Goal: Check status: Check status

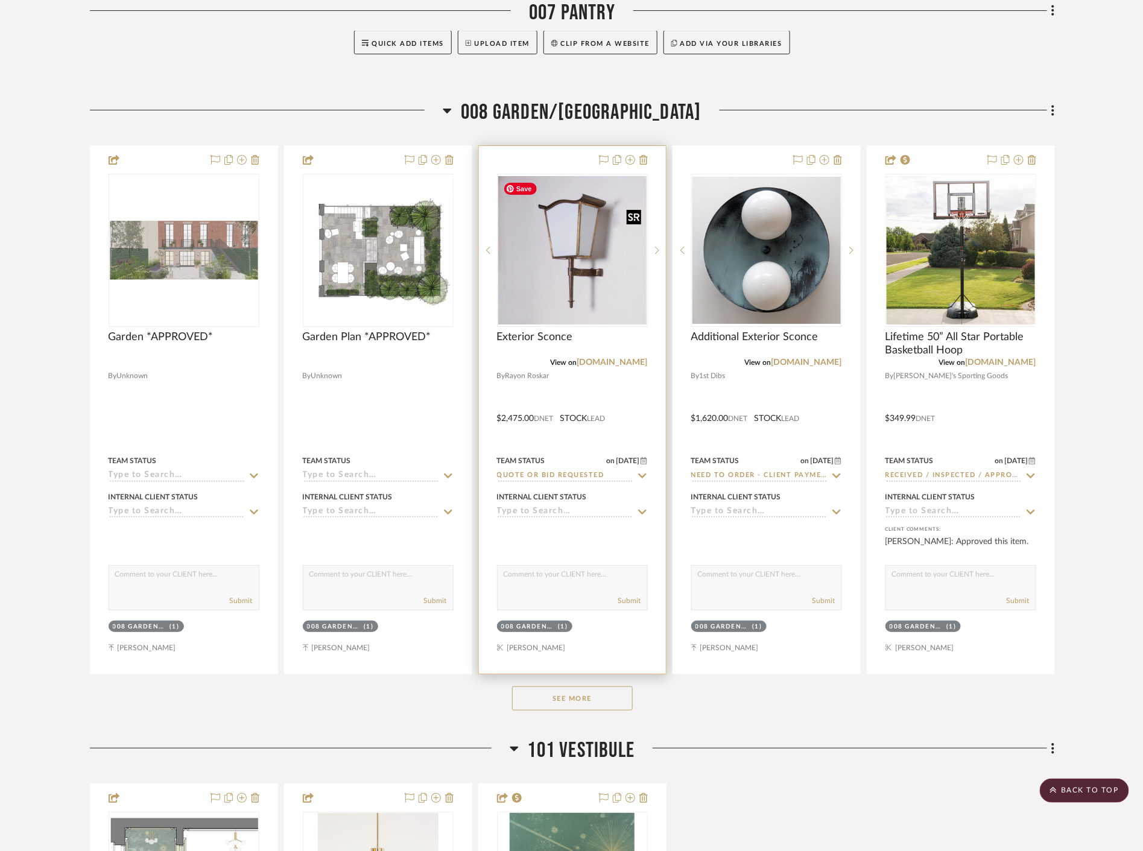
click at [552, 285] on img "0" at bounding box center [572, 250] width 148 height 148
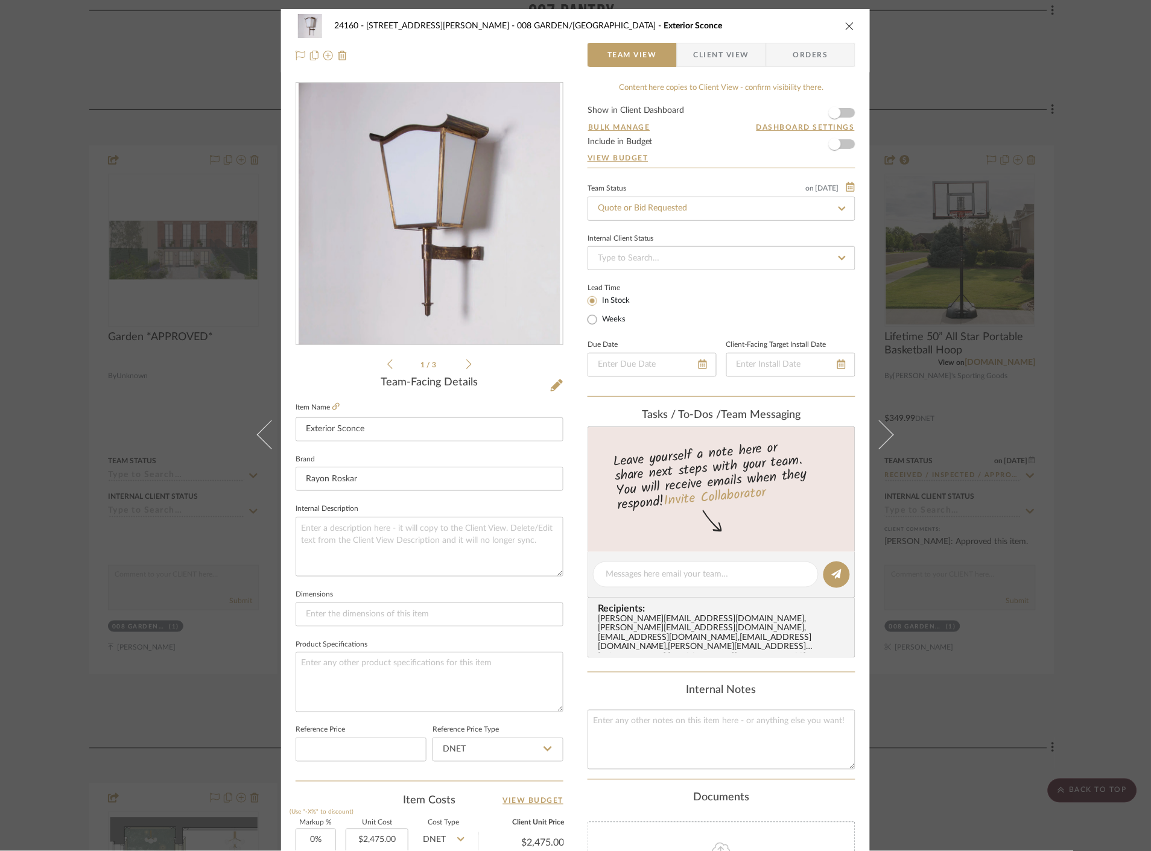
click at [742, 54] on span "Client View" at bounding box center [721, 55] width 55 height 24
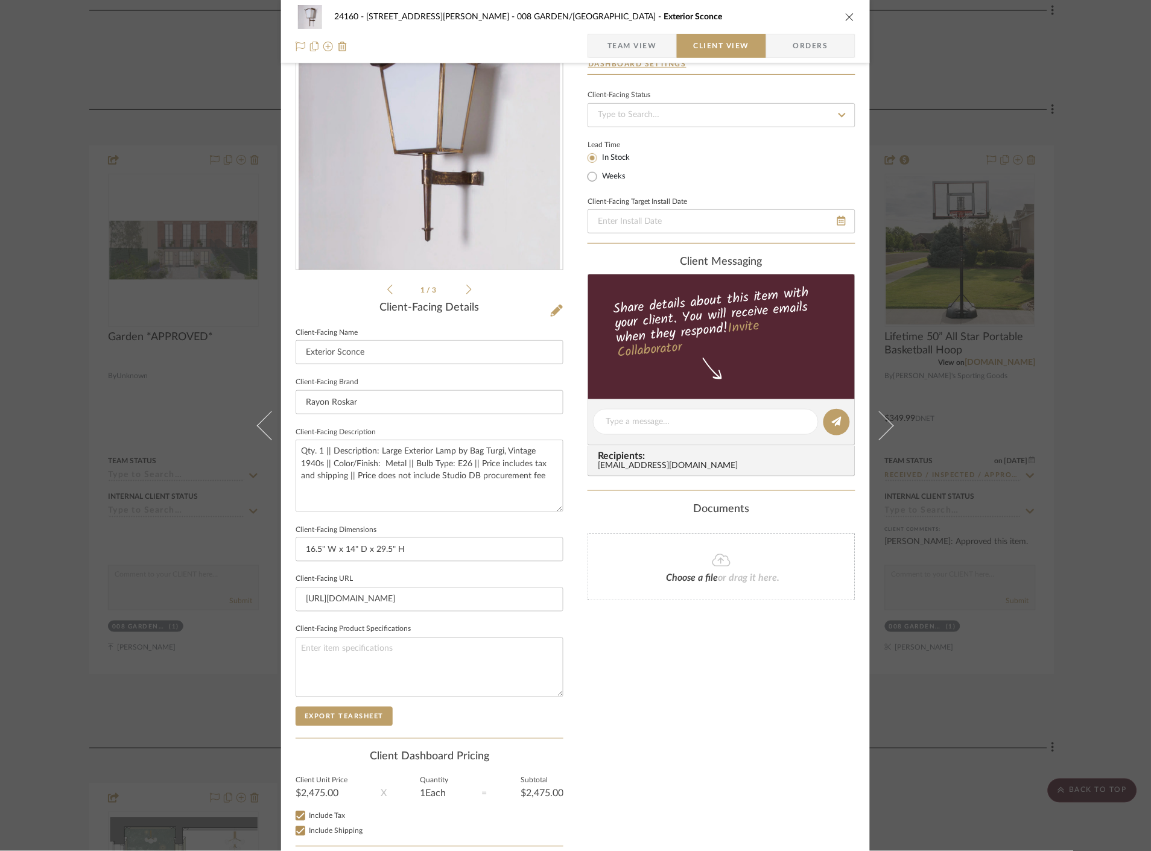
scroll to position [141, 0]
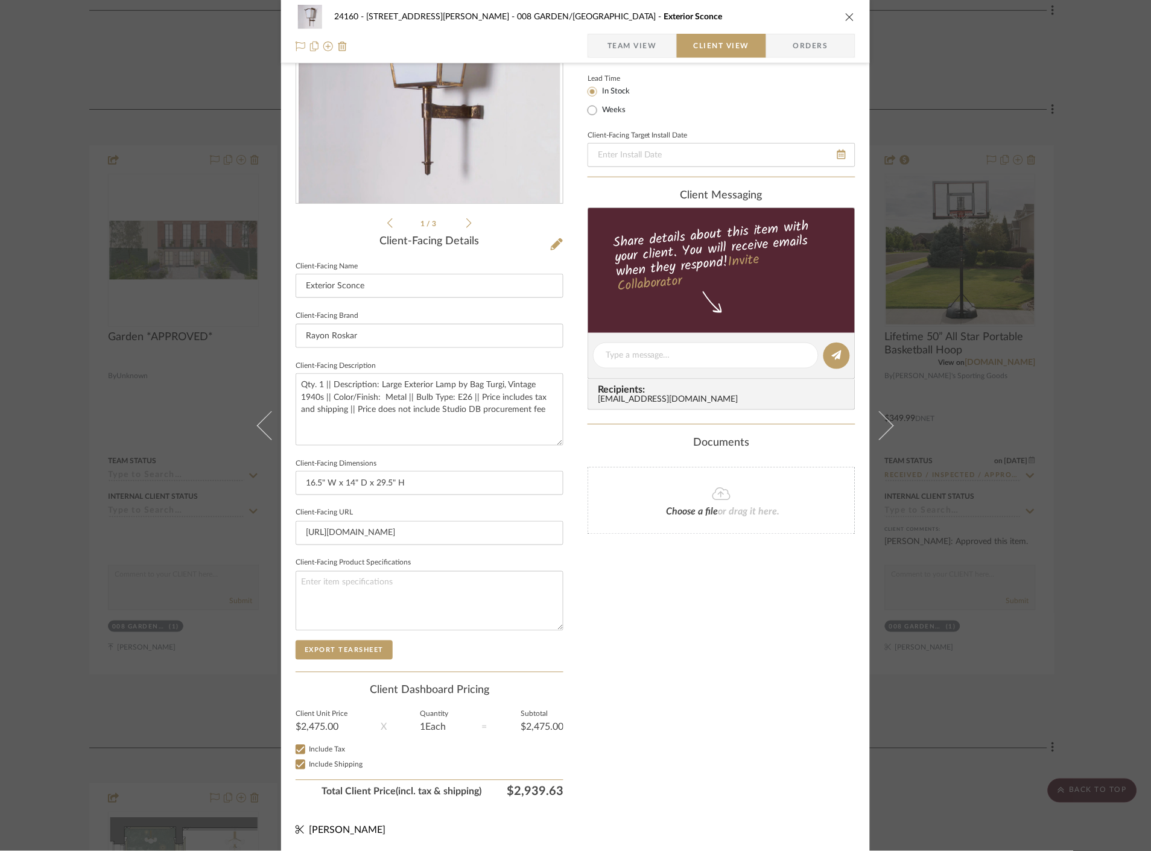
drag, startPoint x: 973, startPoint y: 552, endPoint x: 846, endPoint y: 520, distance: 131.8
click at [973, 552] on div "24160 - 214 E 18th Street - Satow Elliot 008 GARDEN/TERRACE Exterior Sconce Tea…" at bounding box center [575, 425] width 1151 height 851
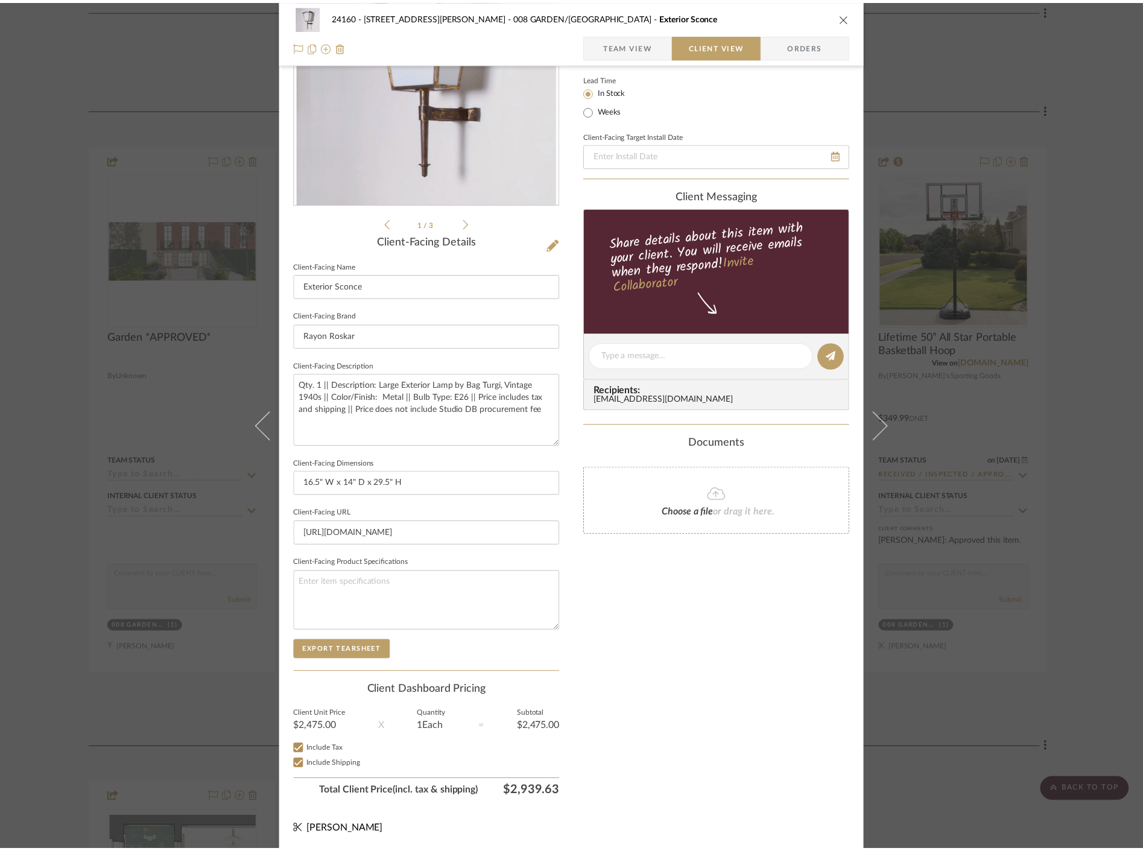
scroll to position [6045, 0]
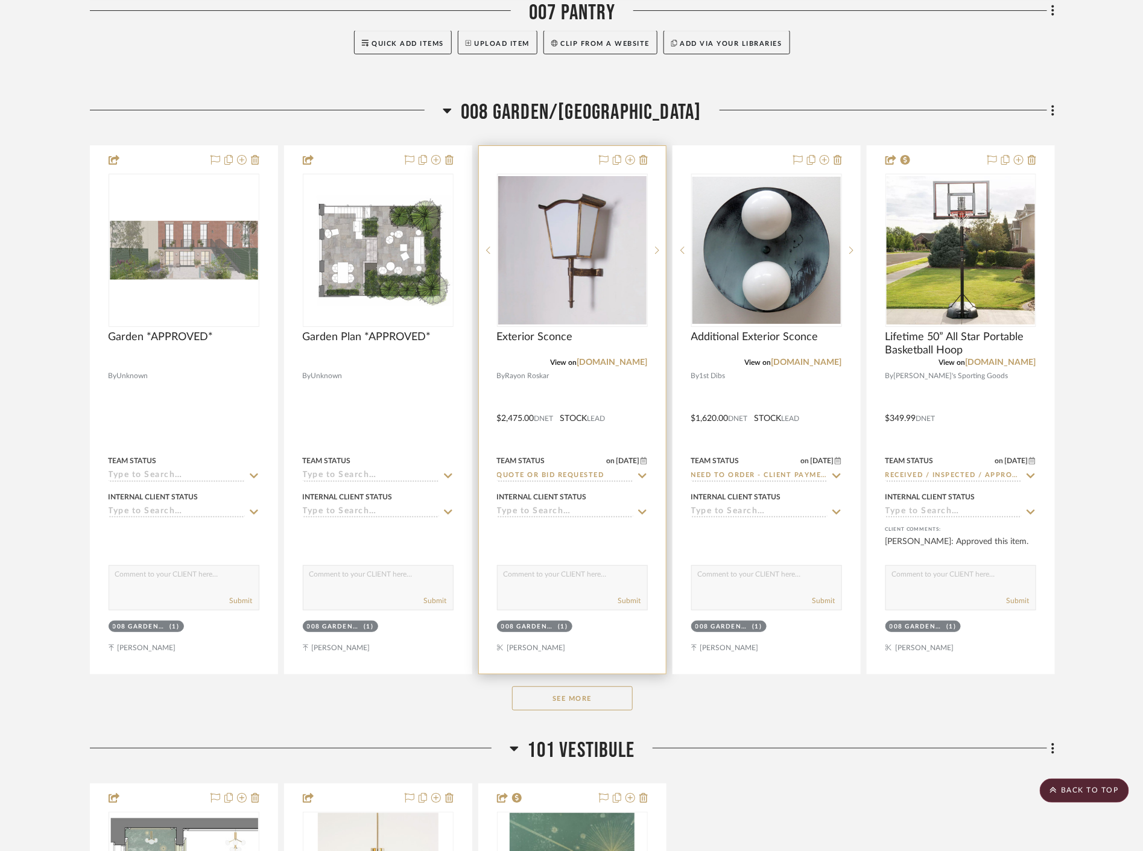
click at [646, 471] on icon at bounding box center [642, 476] width 11 height 10
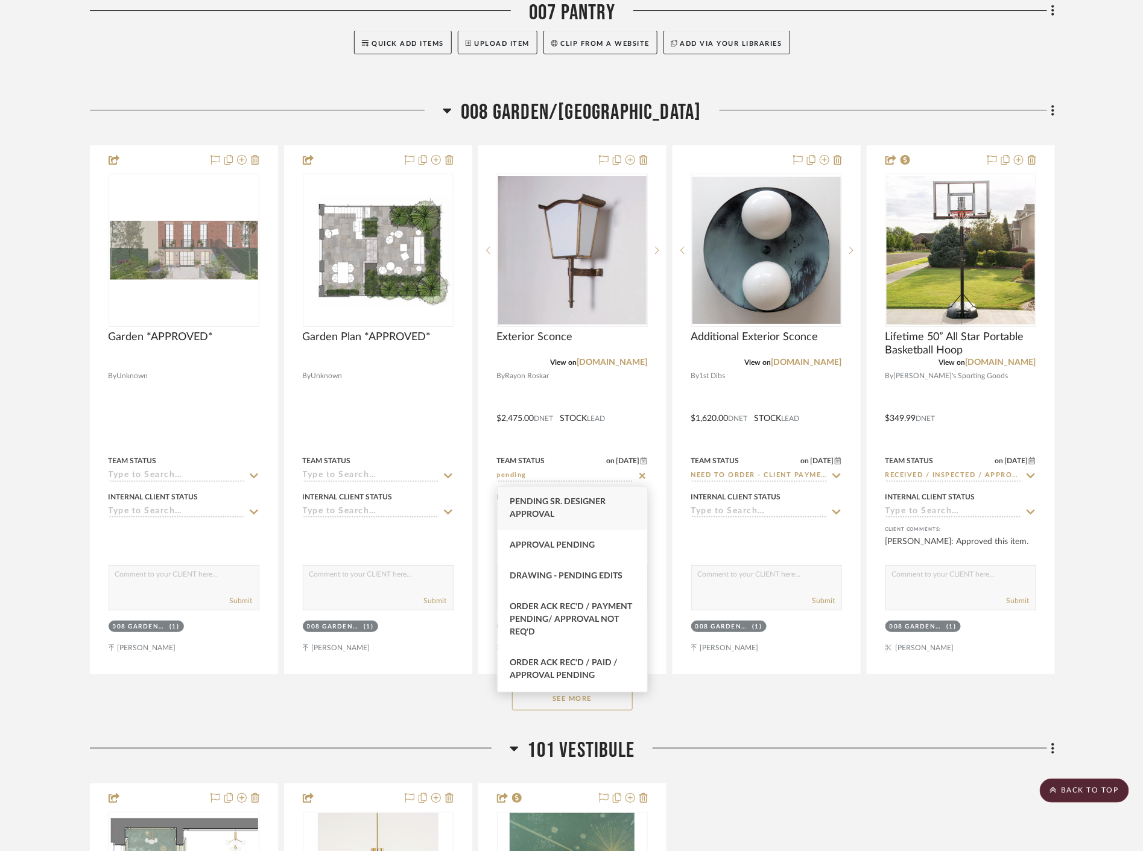
type input "pending"
drag, startPoint x: 596, startPoint y: 505, endPoint x: 654, endPoint y: 503, distance: 58.6
click at [596, 507] on div "Pending Sr. Designer Approval" at bounding box center [573, 508] width 150 height 43
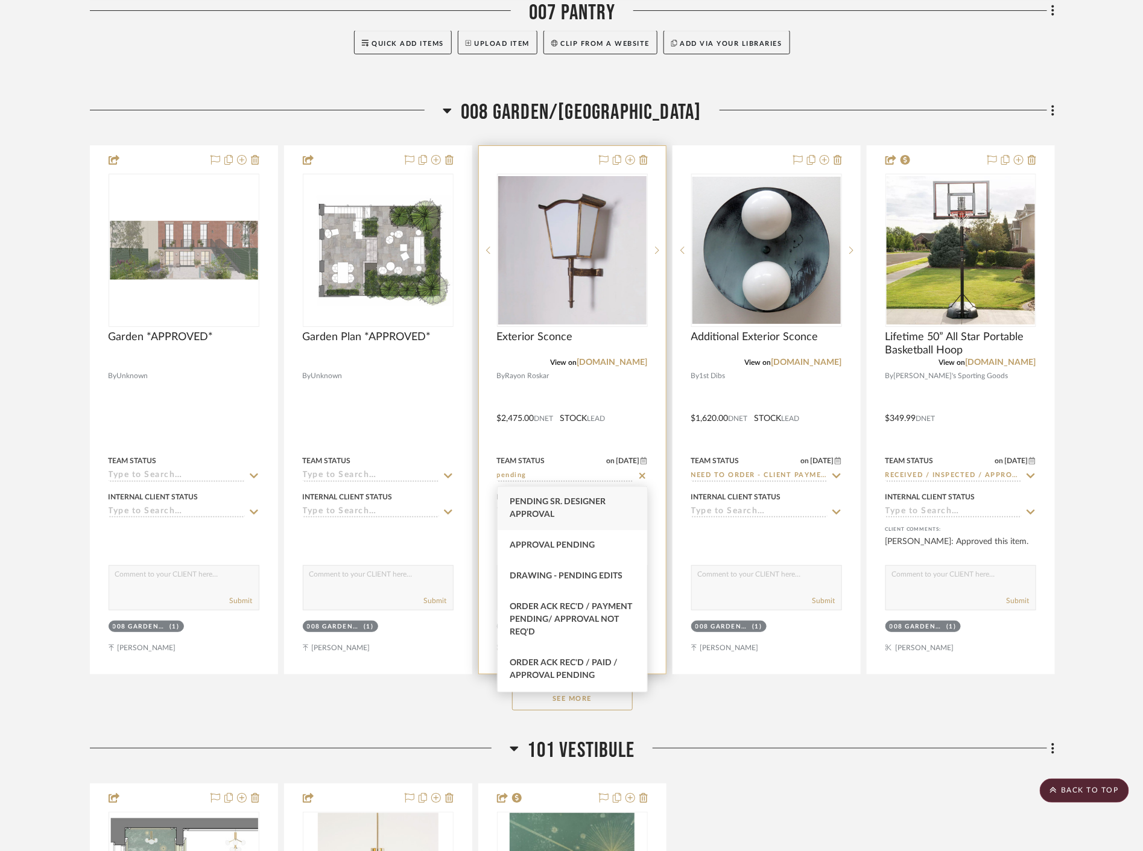
type input "10/1/2025"
type input "Pending Sr. Designer Approval"
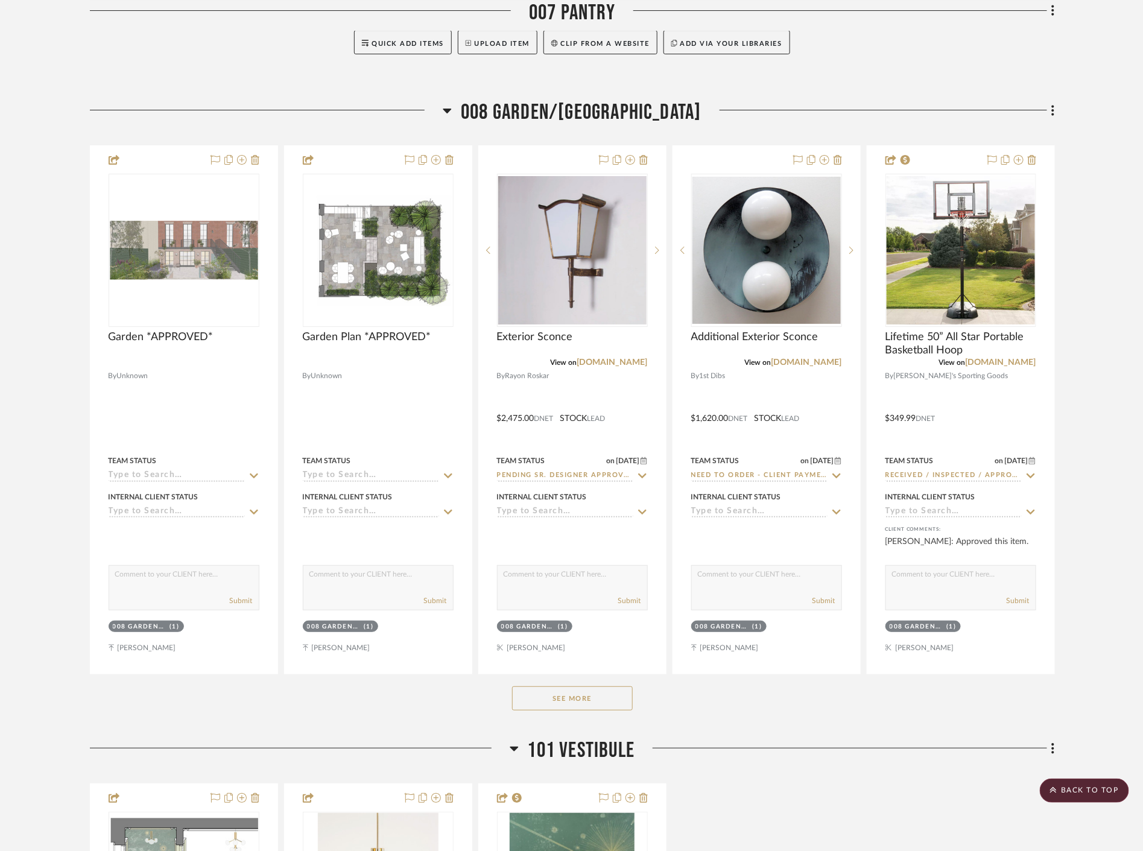
click at [598, 692] on button "See More" at bounding box center [572, 698] width 121 height 24
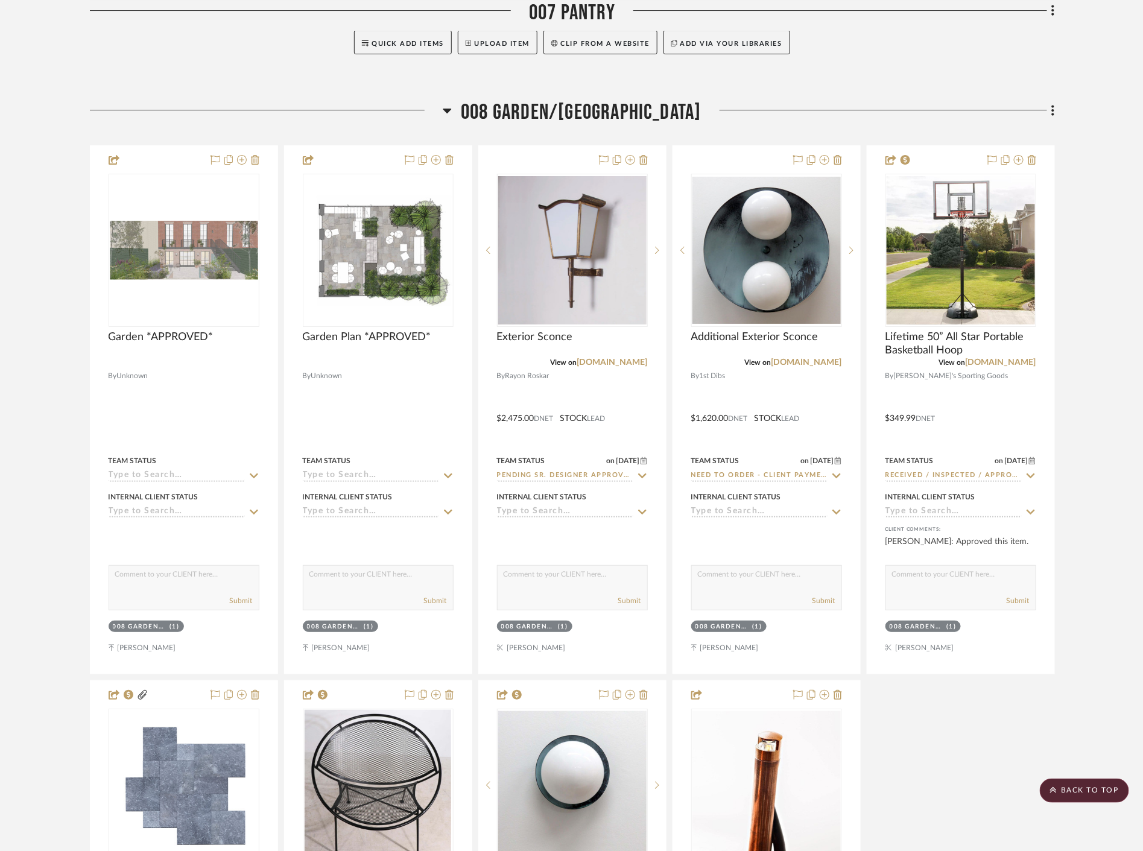
click at [1096, 309] on project-details-page "SHOW ME Project: 24160 - 214 E 18th Street - Satow Elliot Project Settings + Ad…" at bounding box center [571, 158] width 1143 height 12234
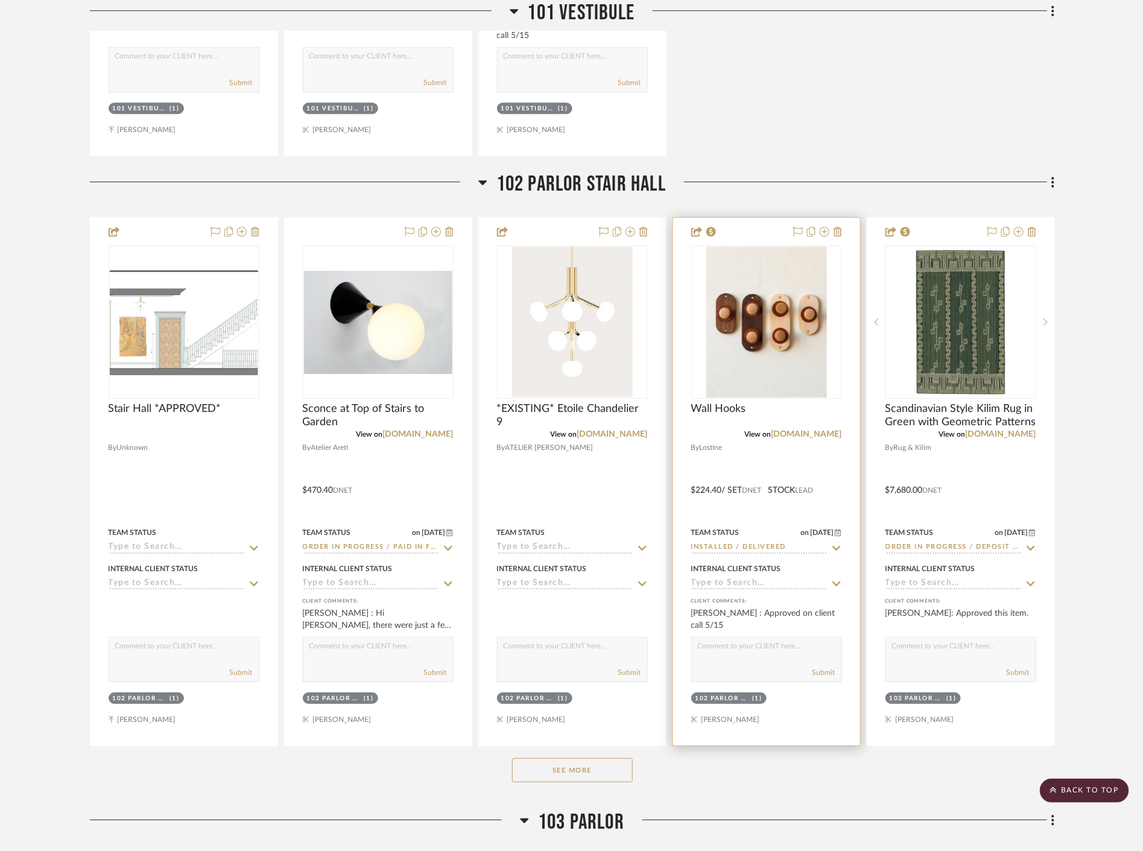
scroll to position [7788, 0]
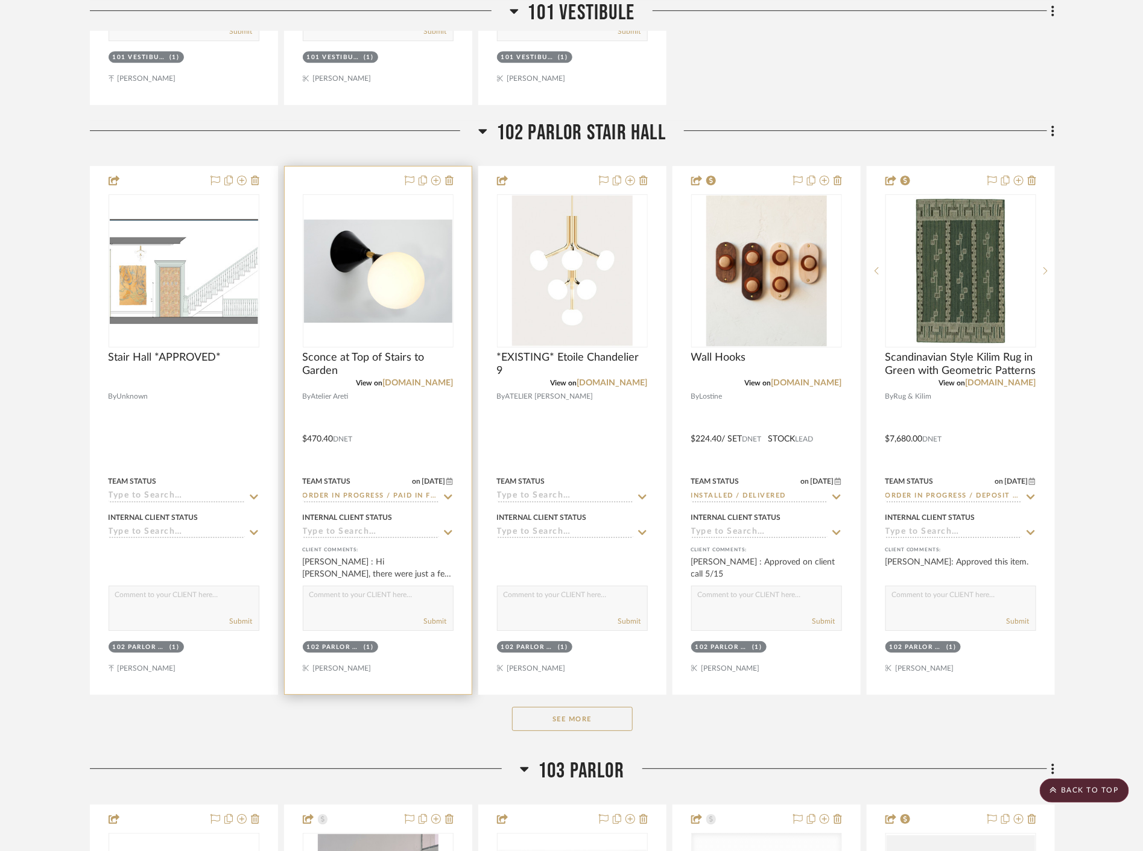
click at [445, 493] on icon at bounding box center [448, 497] width 11 height 10
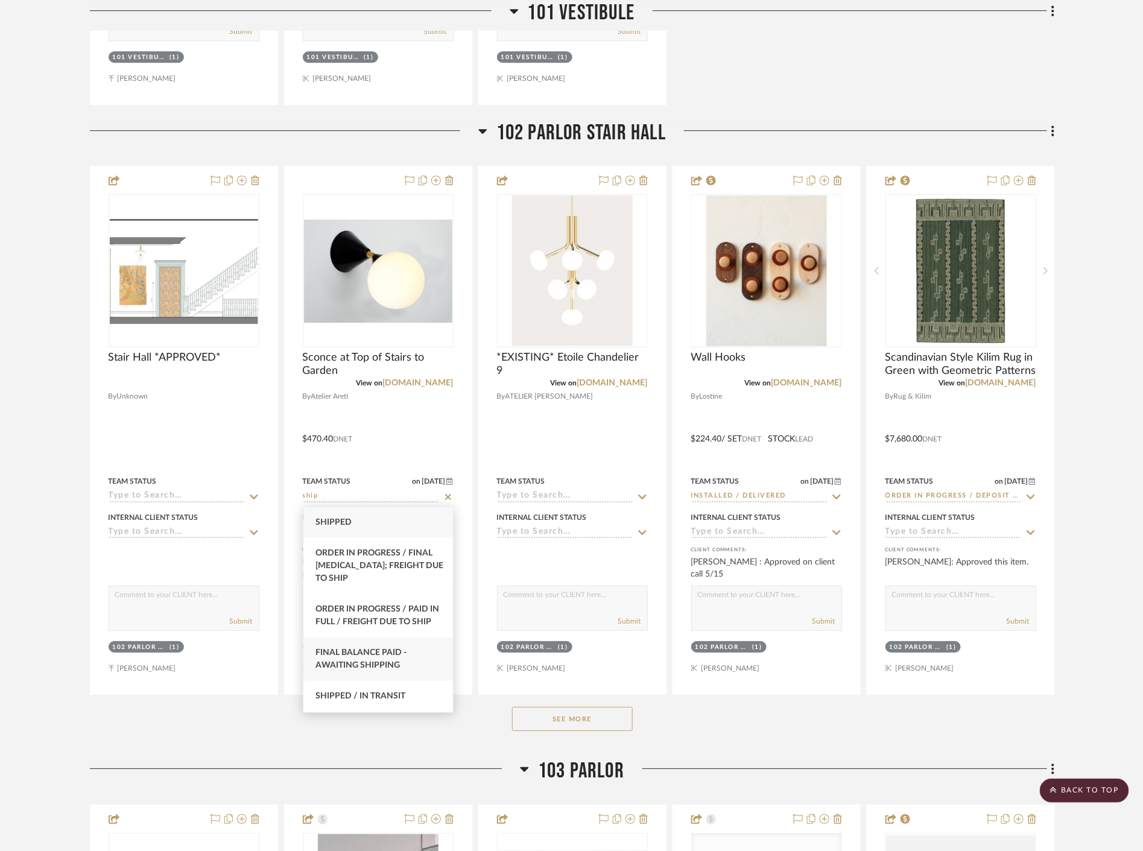
type input "ship"
click at [411, 659] on div "Final Balance Paid - Awaiting Shipping" at bounding box center [378, 658] width 150 height 43
type input "10/1/2025"
type input "Final Balance Paid - Awaiting Shipping"
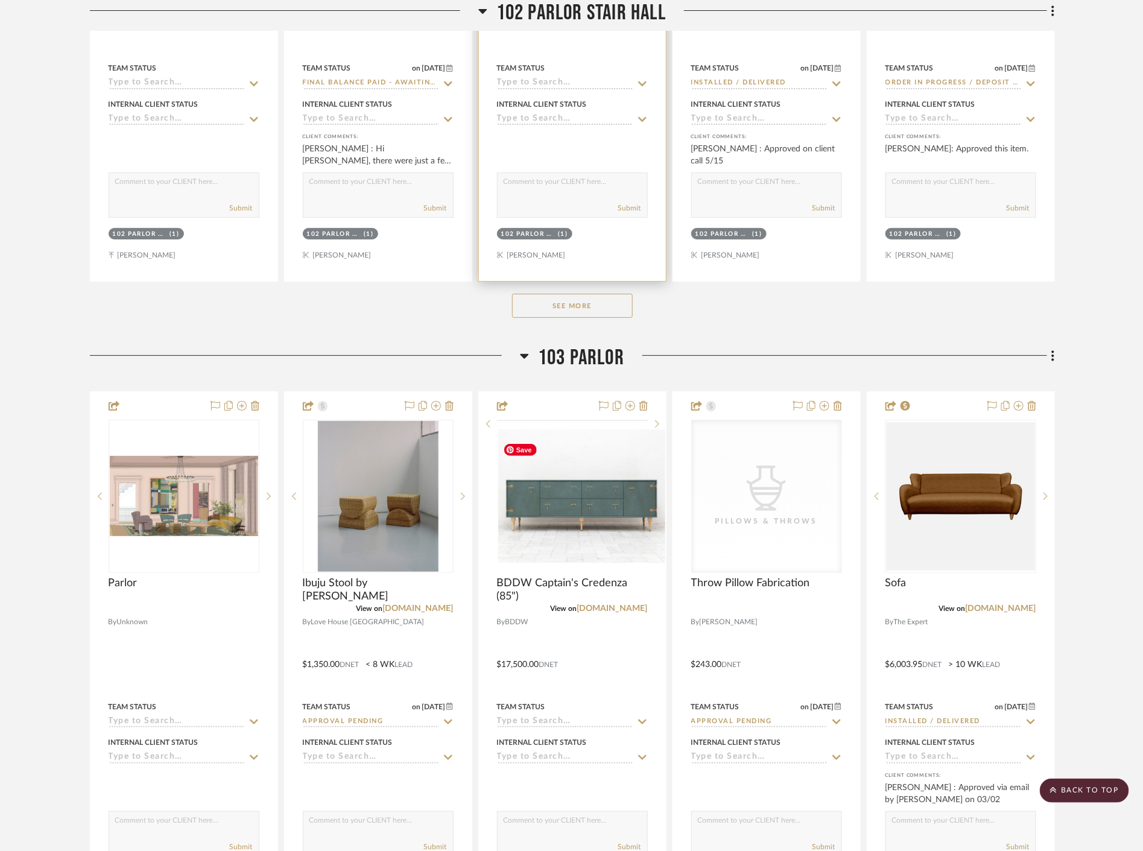
scroll to position [8190, 0]
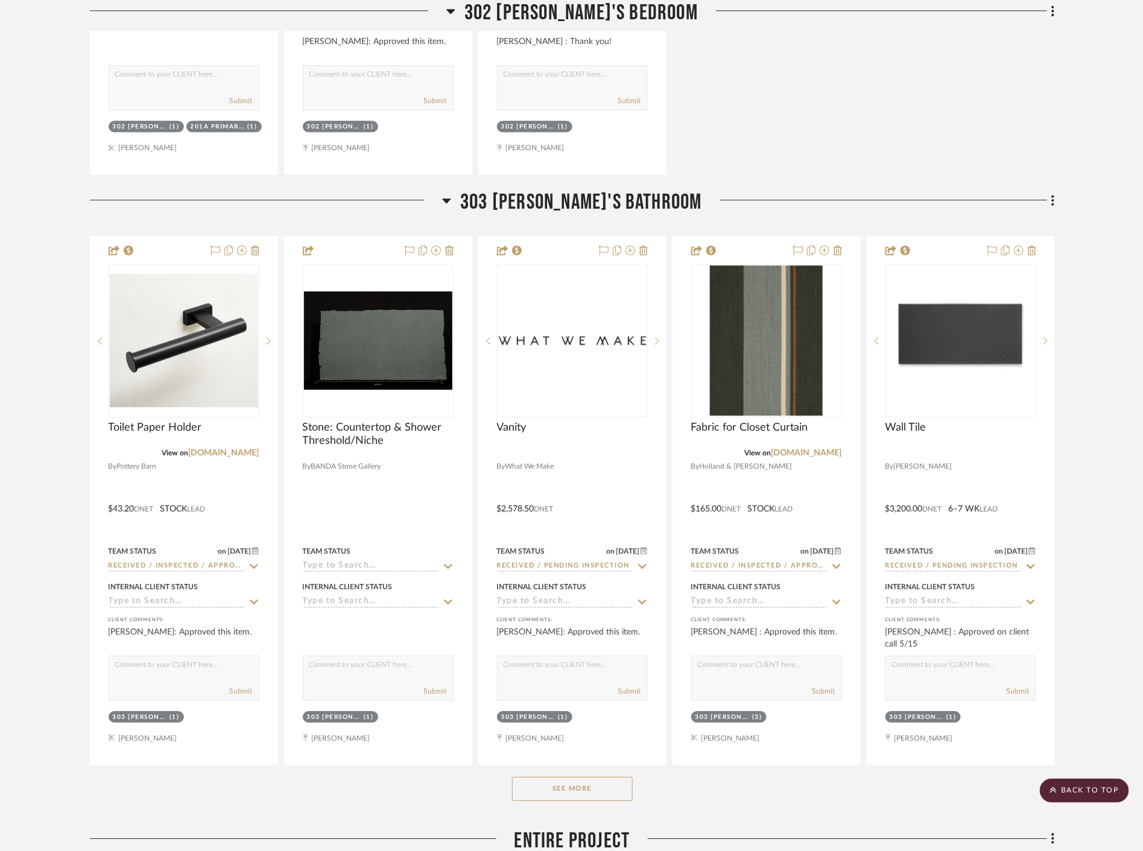
scroll to position [15871, 0]
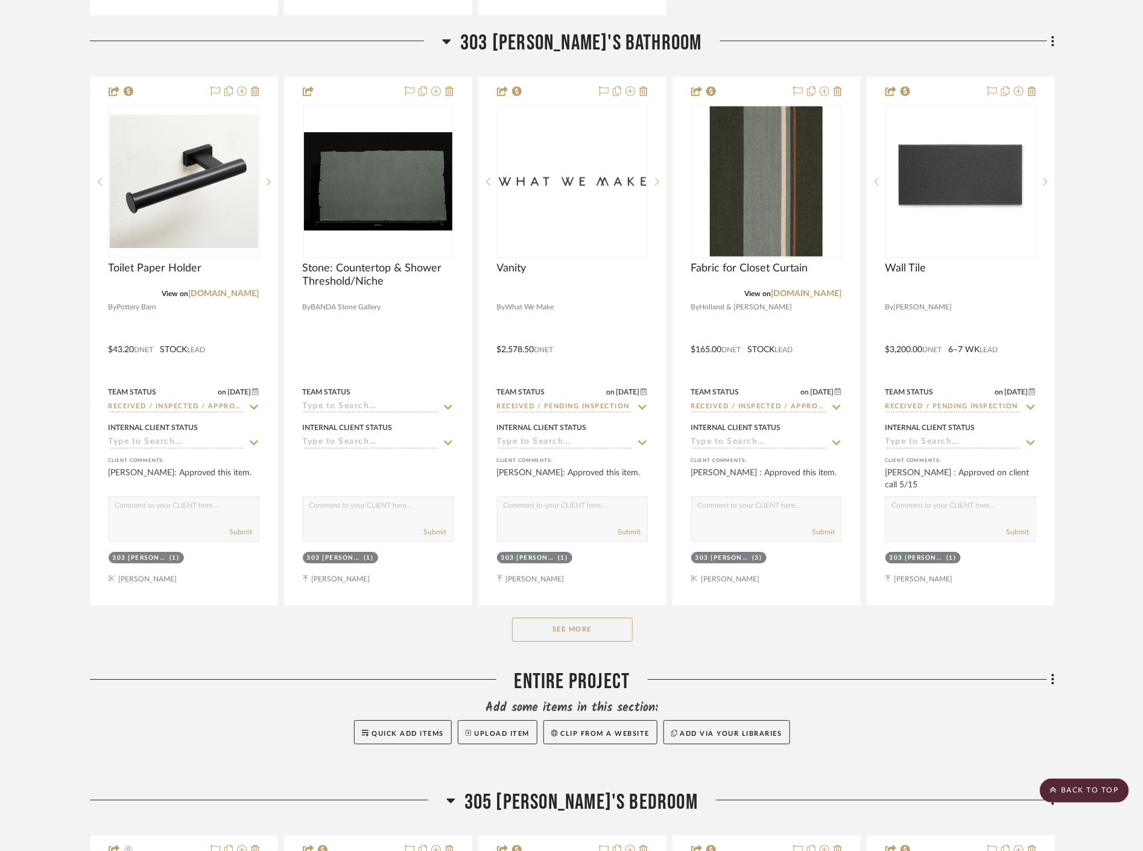
click at [567, 642] on div "See More" at bounding box center [572, 630] width 965 height 48
click at [568, 636] on button "See More" at bounding box center [572, 630] width 121 height 24
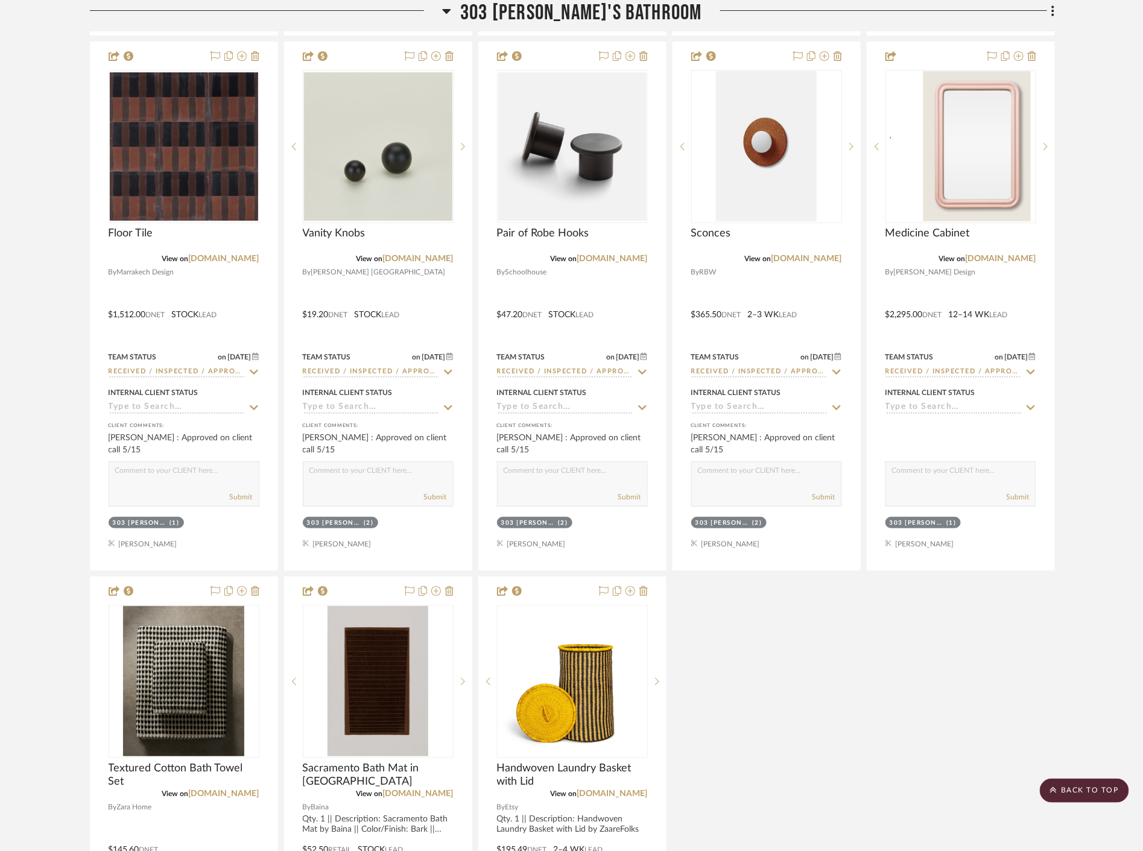
scroll to position [16474, 0]
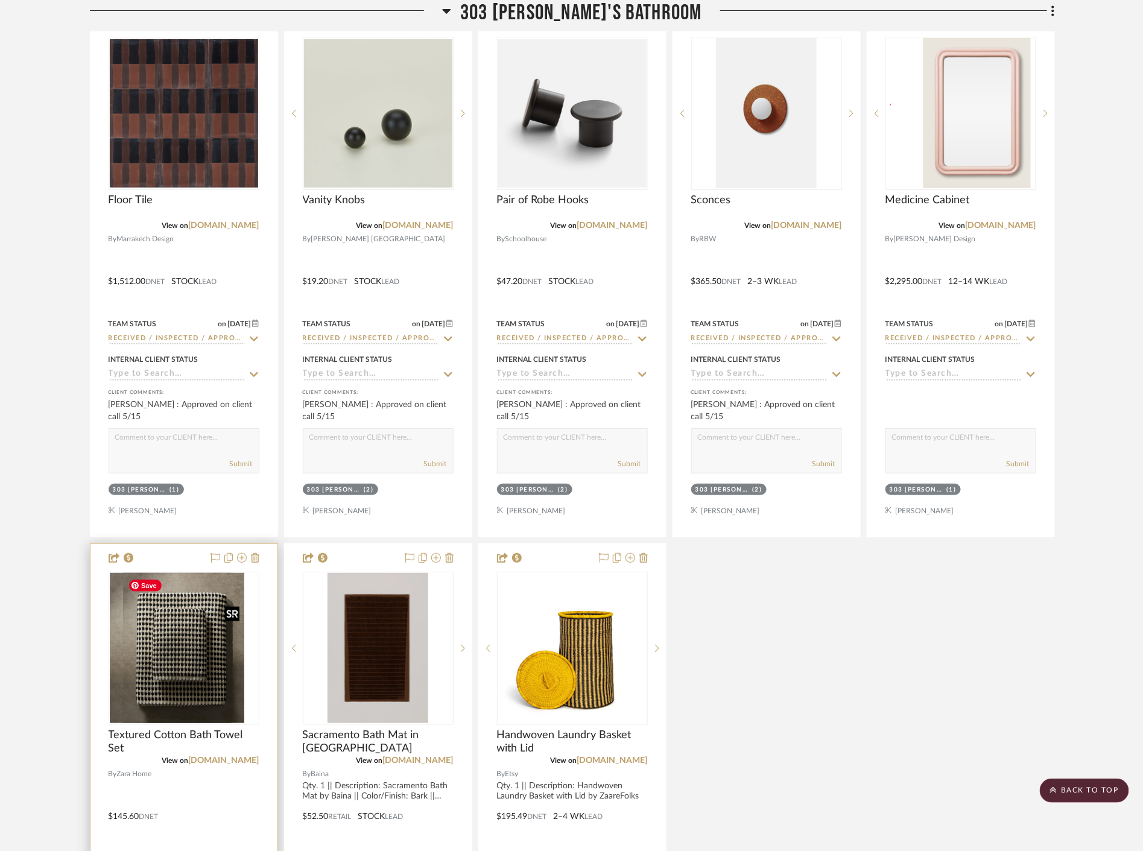
click at [211, 677] on div at bounding box center [184, 648] width 151 height 153
click at [195, 689] on img "0" at bounding box center [183, 648] width 121 height 151
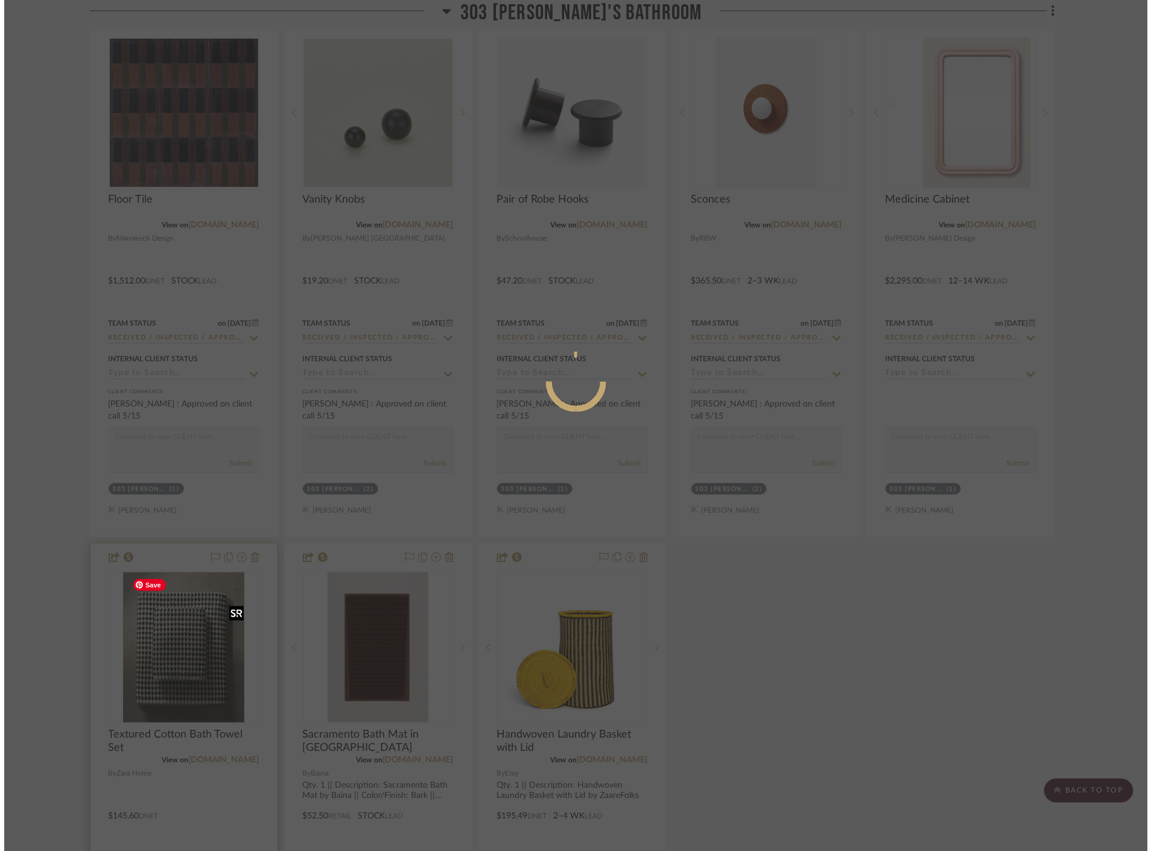
scroll to position [0, 0]
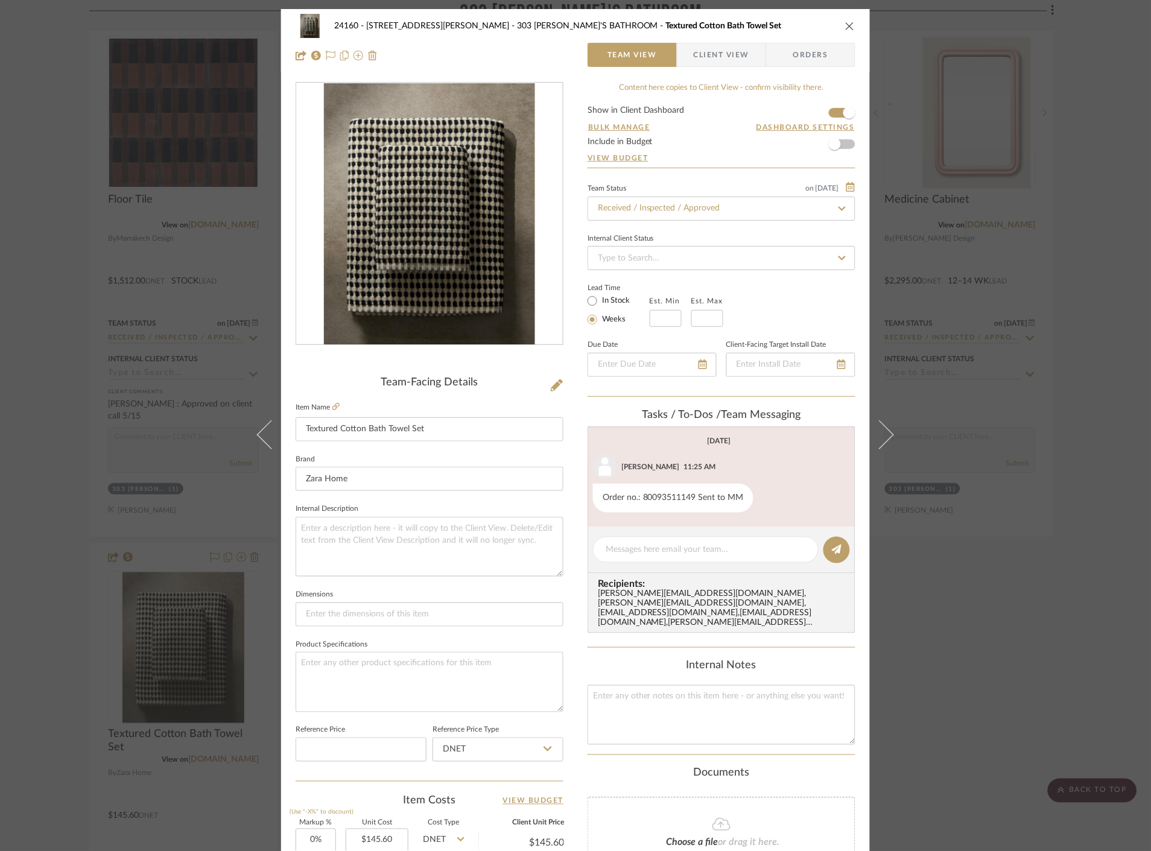
click at [716, 56] on span "Client View" at bounding box center [721, 55] width 55 height 24
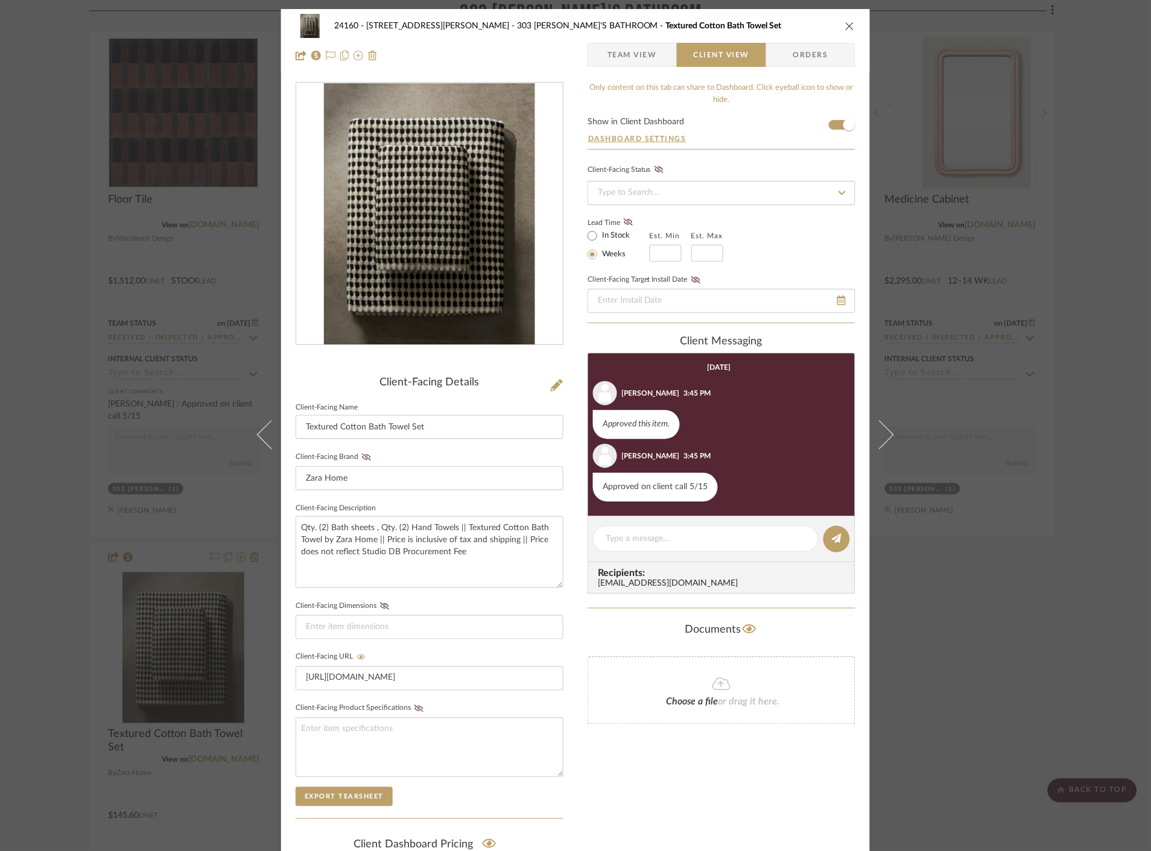
click at [979, 569] on div "24160 - [STREET_ADDRESS] - [PERSON_NAME] 303 JONAH'S BATHROOM Textured Cotton B…" at bounding box center [575, 425] width 1151 height 851
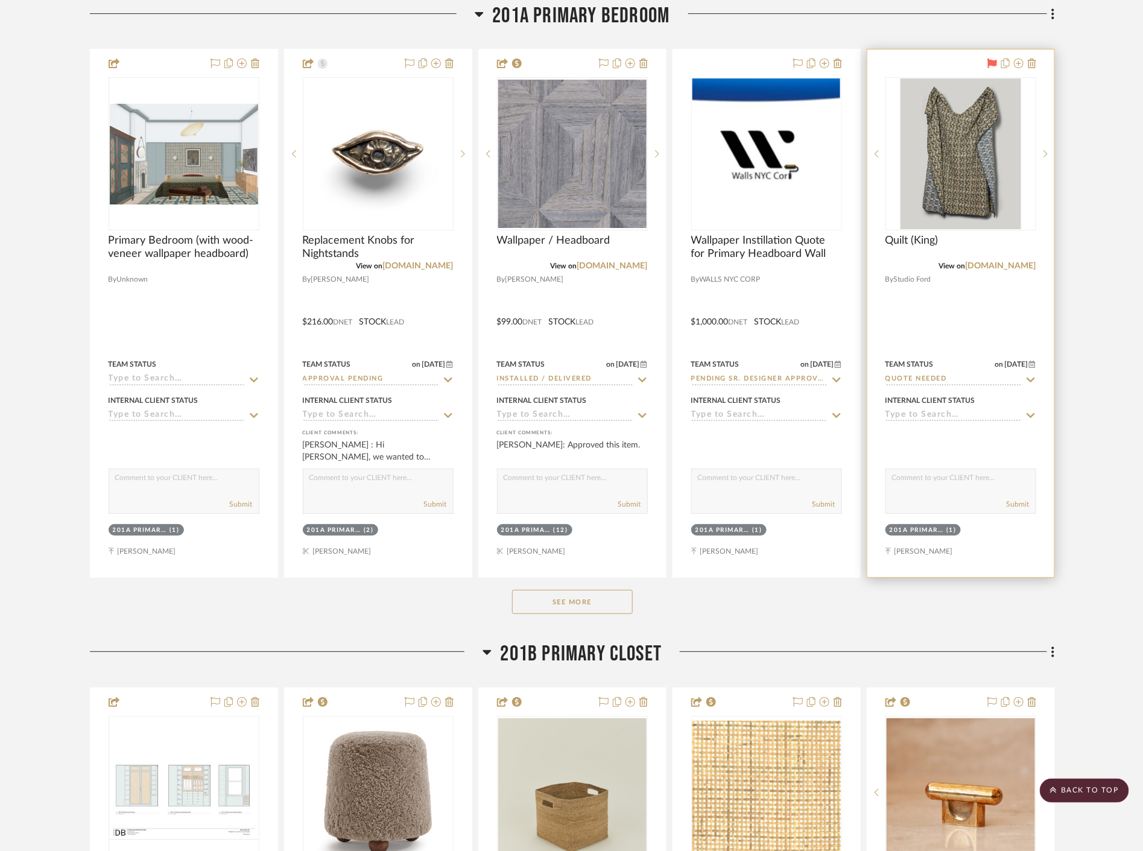
scroll to position [12052, 0]
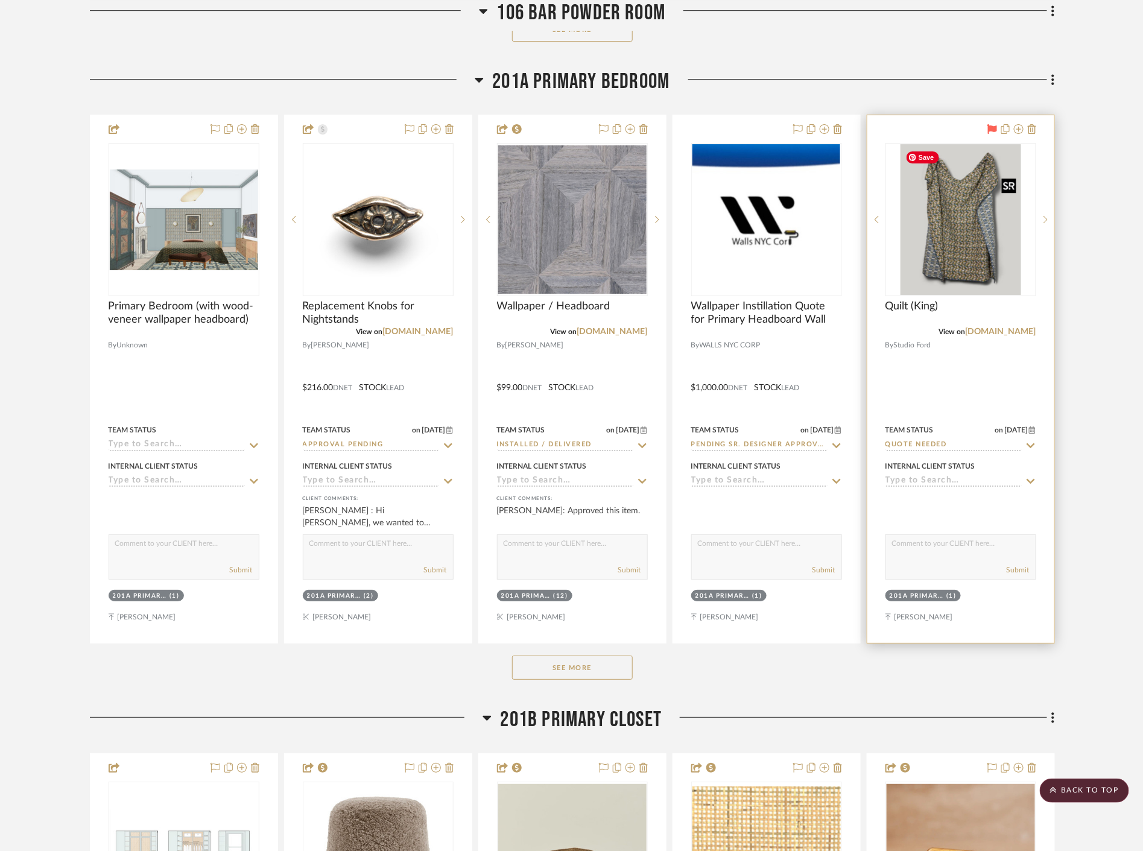
click at [953, 256] on img "0" at bounding box center [960, 219] width 121 height 151
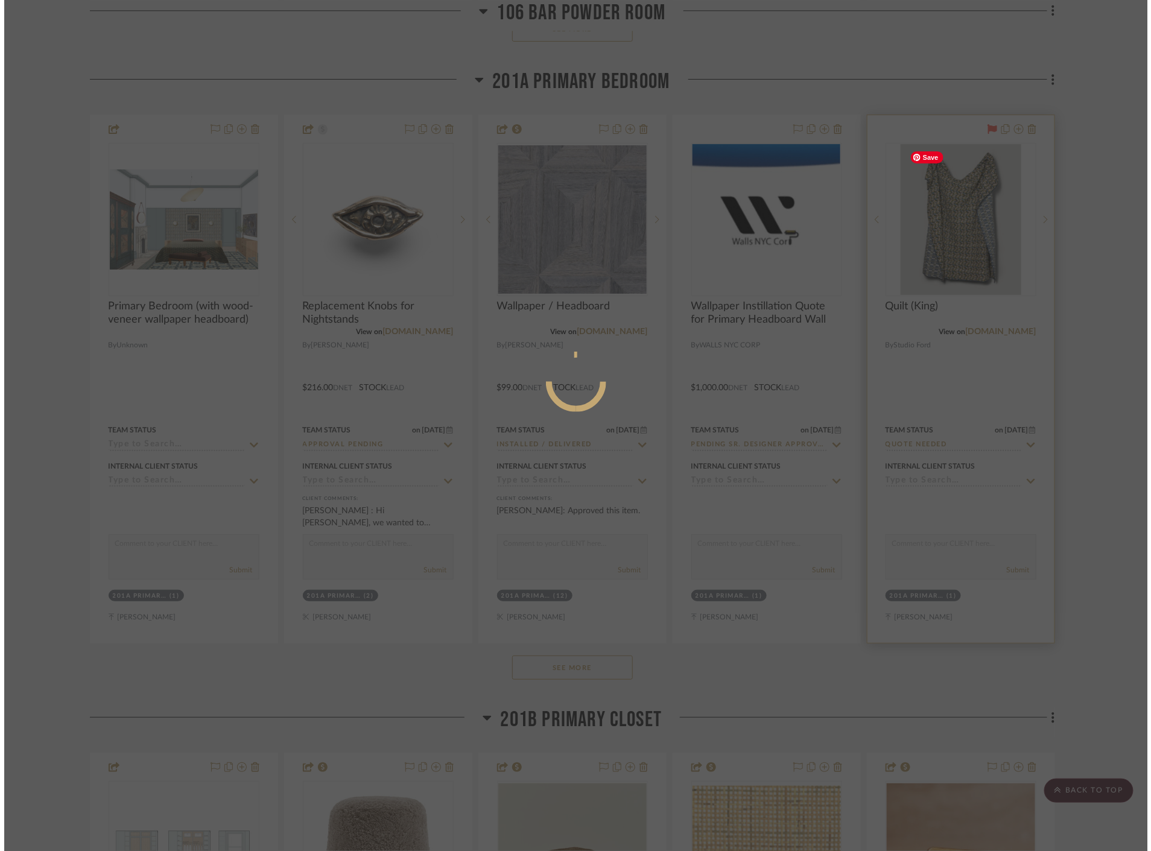
scroll to position [0, 0]
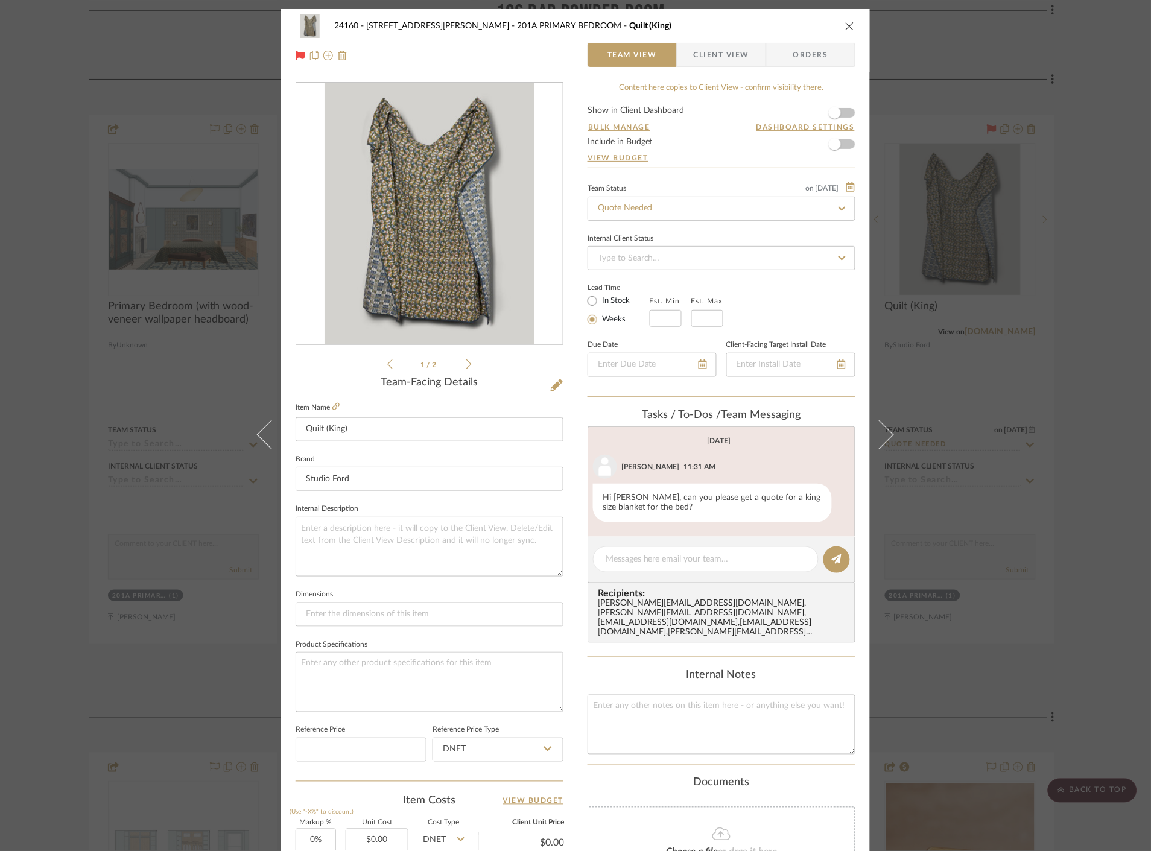
click at [1072, 203] on div "24160 - [STREET_ADDRESS][PERSON_NAME] PRIMARY BEDROOM Quilt (King) Team View Cl…" at bounding box center [575, 425] width 1151 height 851
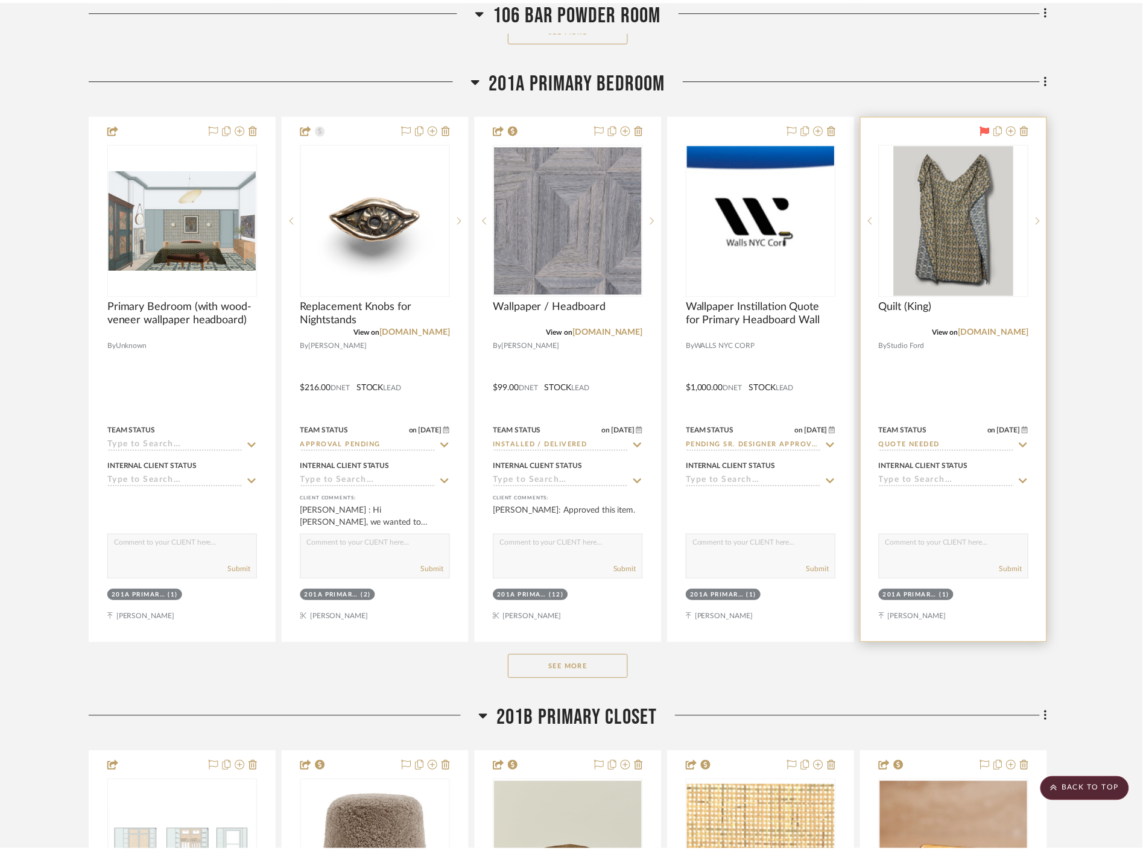
scroll to position [12052, 0]
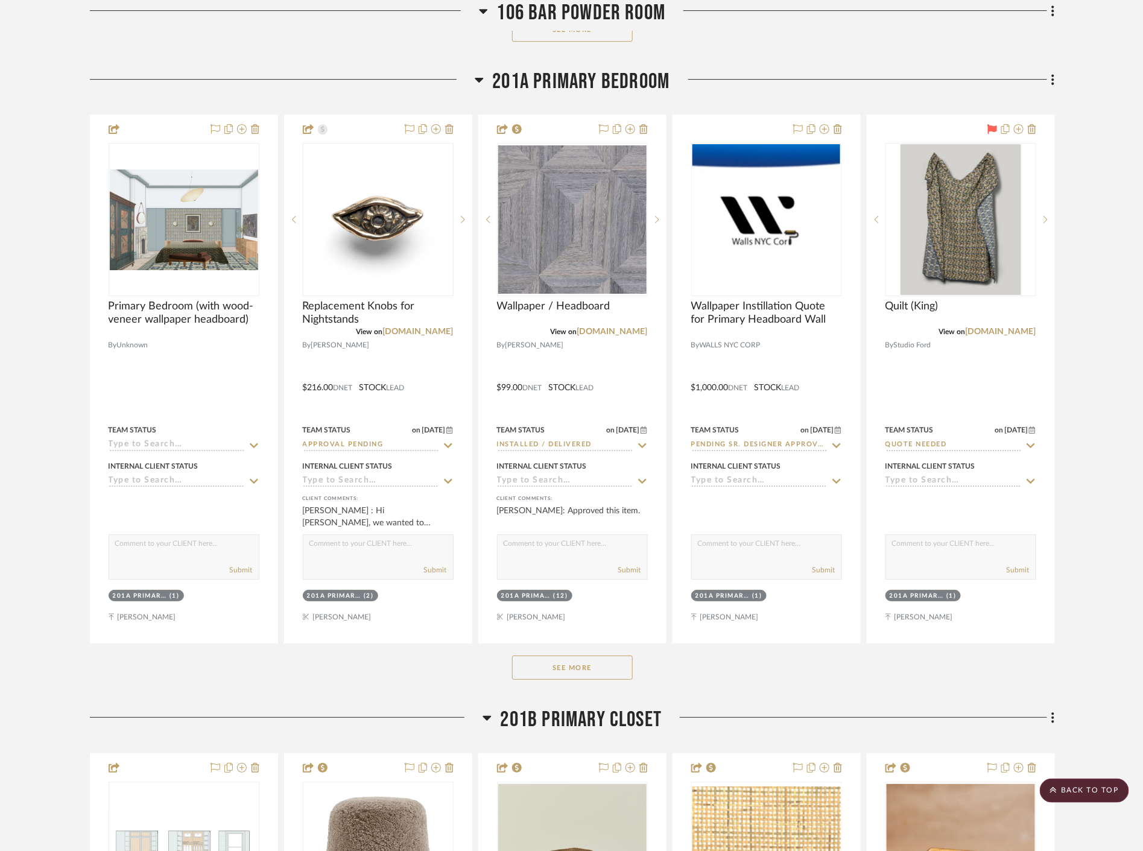
click at [595, 668] on button "See More" at bounding box center [572, 668] width 121 height 24
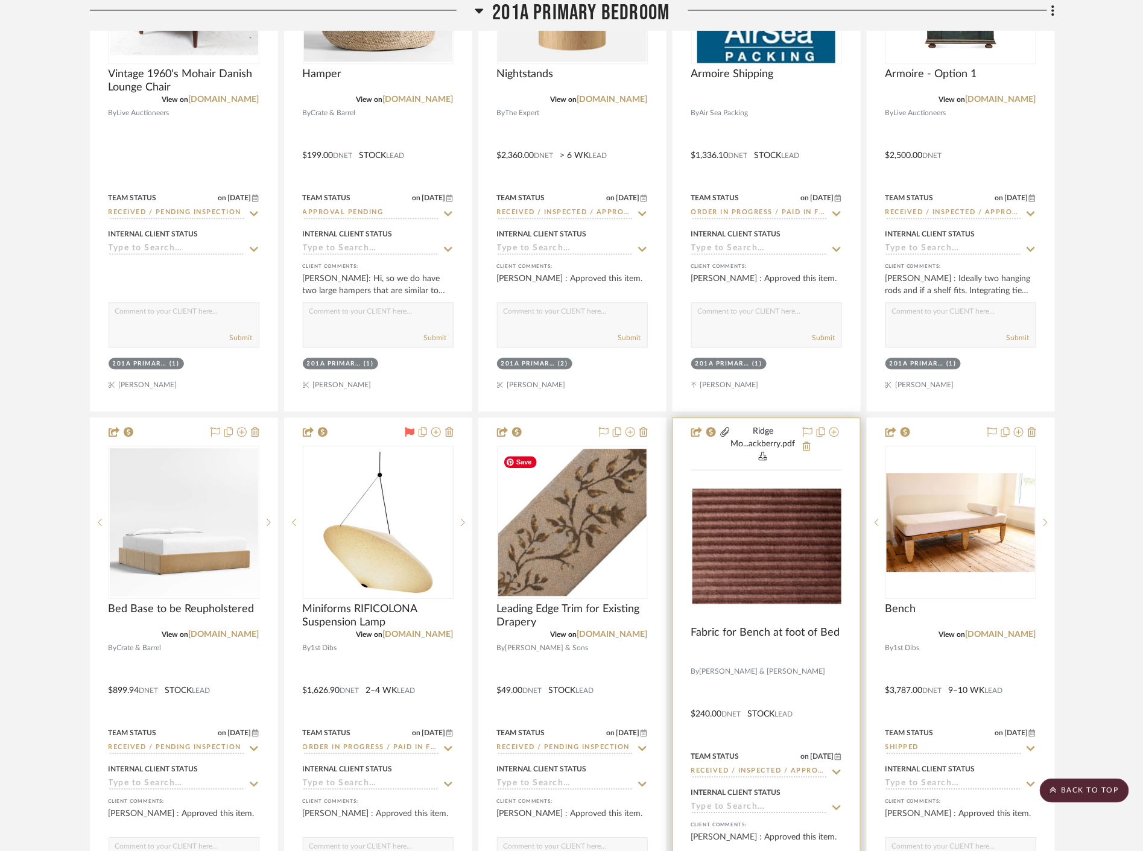
scroll to position [13459, 0]
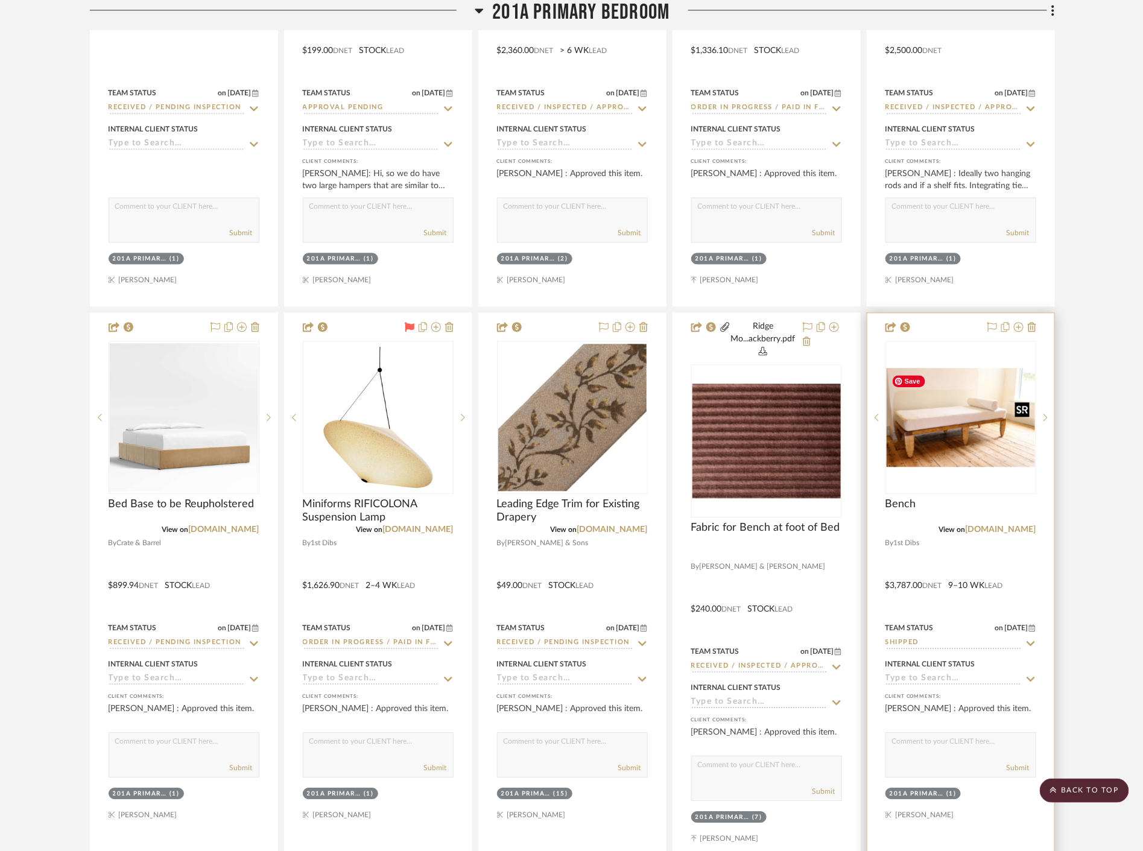
click at [0, 0] on img at bounding box center [0, 0] width 0 height 0
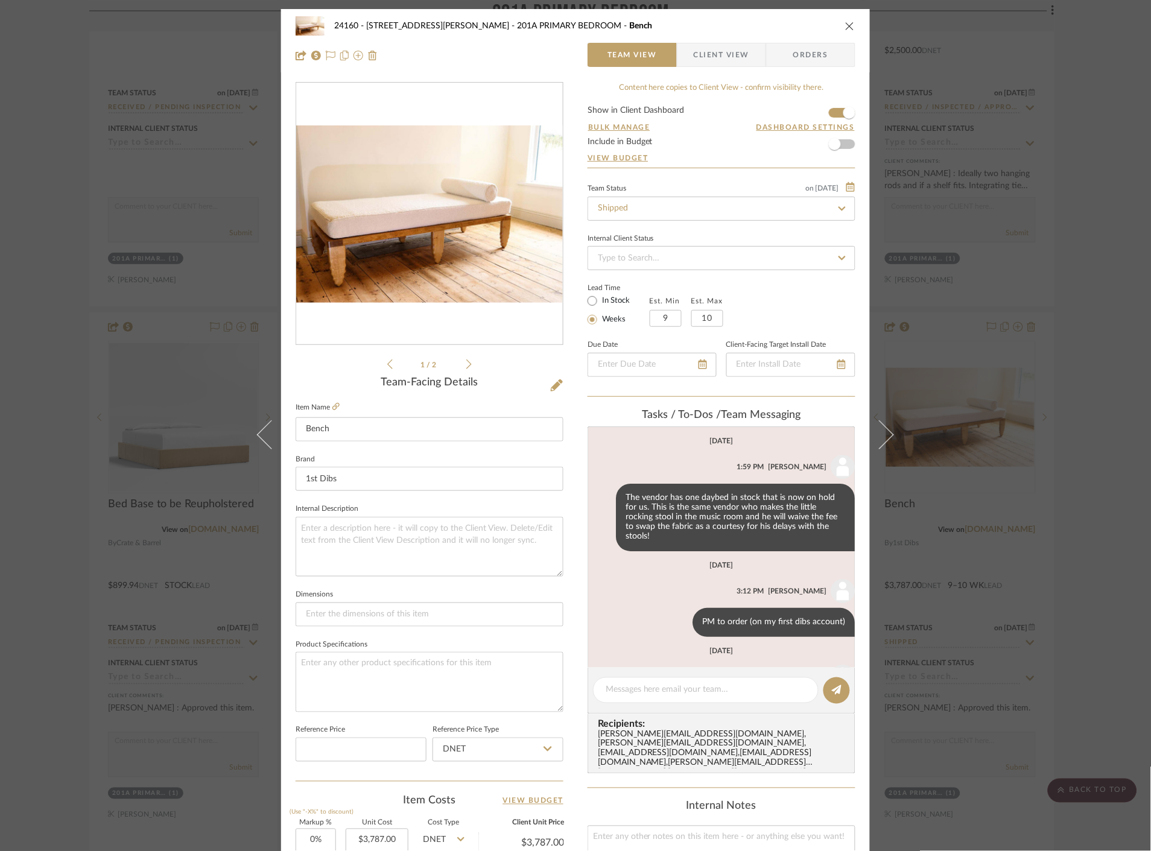
scroll to position [146, 0]
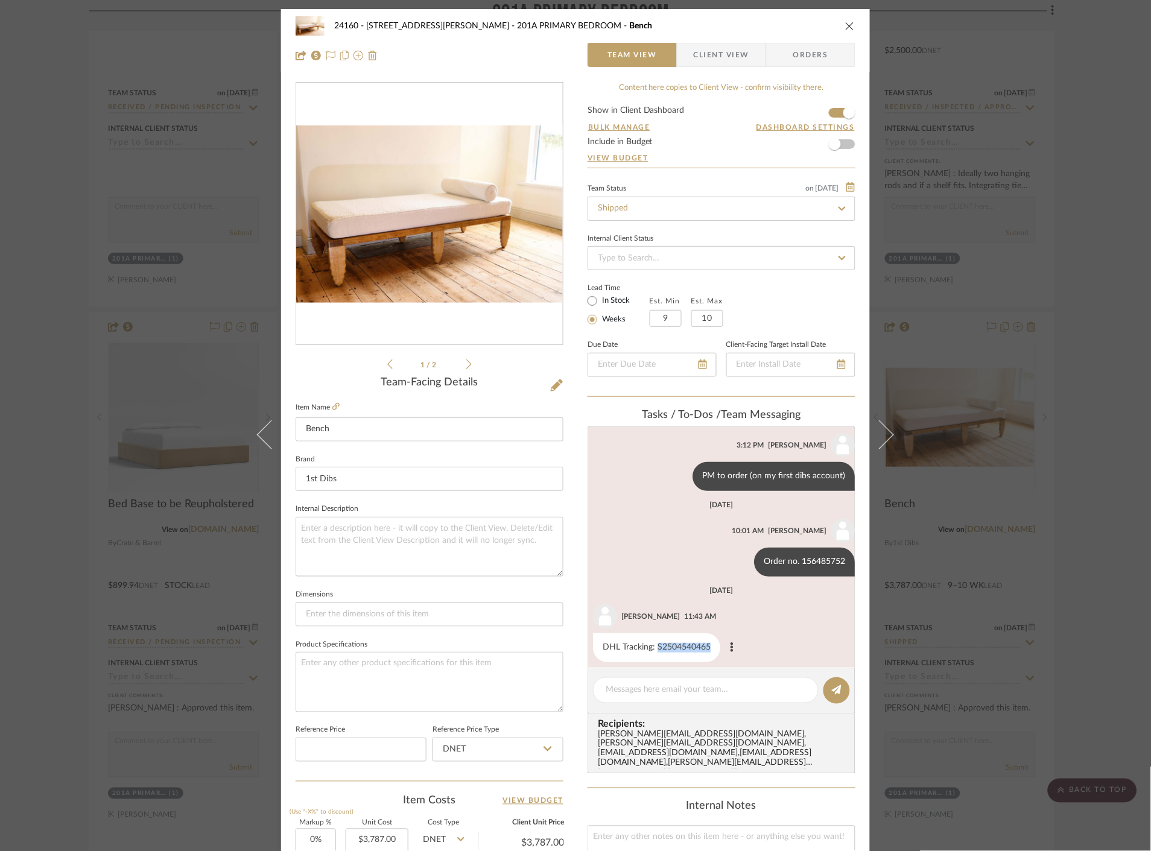
drag, startPoint x: 708, startPoint y: 634, endPoint x: 654, endPoint y: 639, distance: 53.9
click at [654, 639] on div "DHL Tracking: S2504540465" at bounding box center [656, 647] width 127 height 29
copy div "S2504540465"
click at [1033, 244] on div "24160 - [STREET_ADDRESS][PERSON_NAME] PRIMARY BEDROOM Bench Team View Client Vi…" at bounding box center [575, 425] width 1151 height 851
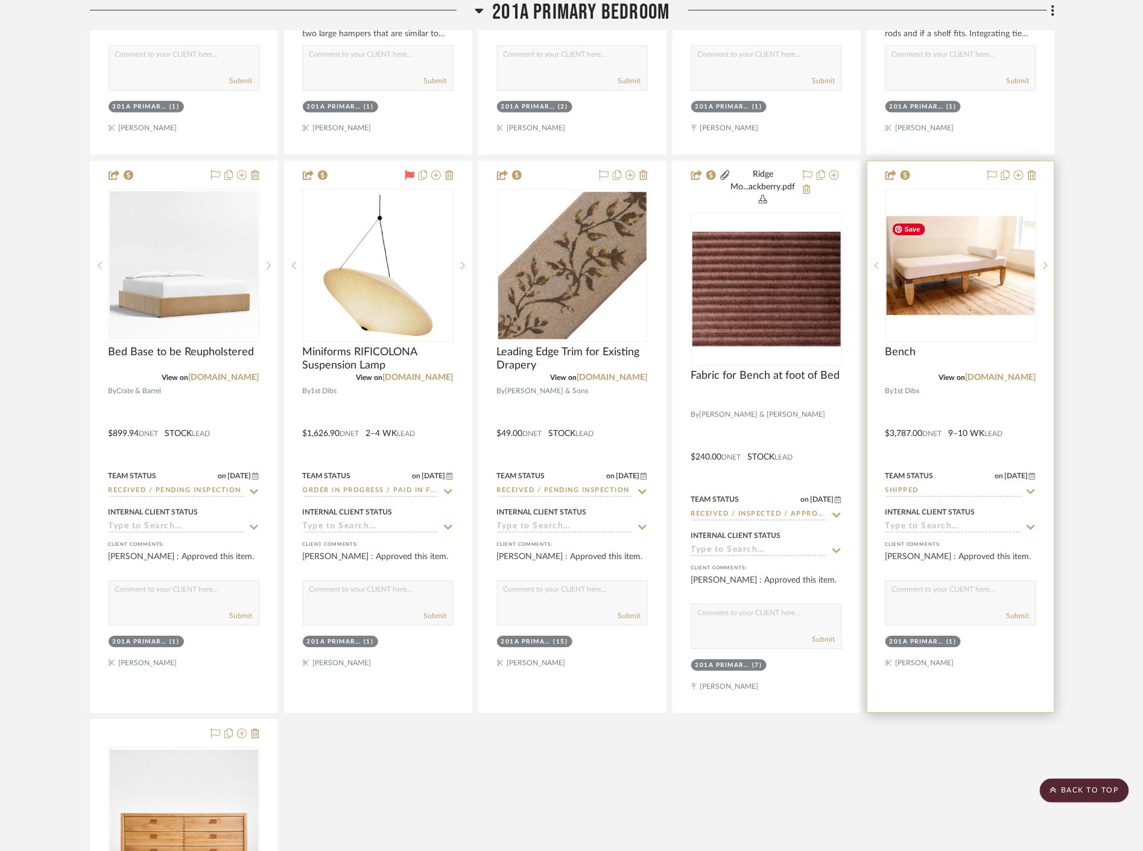
scroll to position [13727, 0]
